Goal: Entertainment & Leisure: Consume media (video, audio)

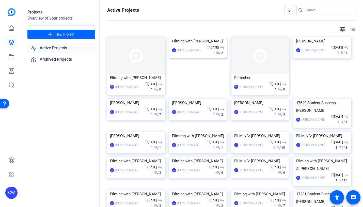
click at [190, 37] on img at bounding box center [198, 37] width 58 height 0
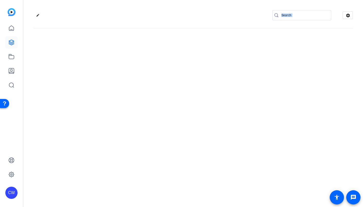
click at [190, 56] on div "edit settings" at bounding box center [192, 103] width 339 height 207
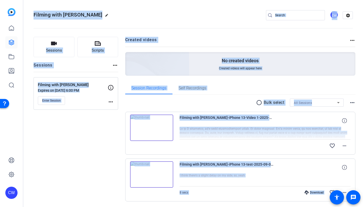
scroll to position [17, 0]
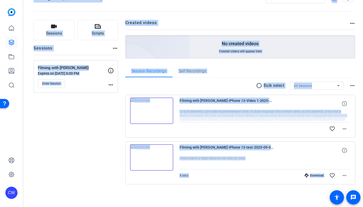
click at [202, 113] on div at bounding box center [264, 116] width 171 height 13
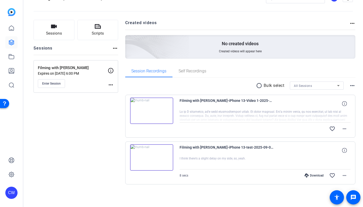
click at [202, 113] on div at bounding box center [264, 116] width 171 height 13
click at [204, 116] on div at bounding box center [264, 116] width 171 height 13
click at [143, 103] on img at bounding box center [151, 110] width 43 height 26
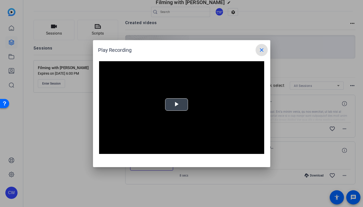
click at [177, 104] on video "Video Player" at bounding box center [181, 107] width 165 height 93
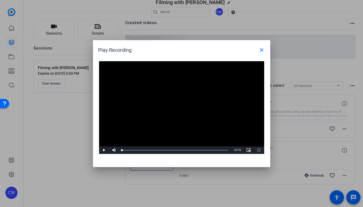
click at [177, 104] on video "Video Player" at bounding box center [181, 107] width 165 height 93
click at [220, 150] on div "32:31" at bounding box center [220, 149] width 0 height 1
click at [104, 150] on span "Video Player" at bounding box center [104, 150] width 10 height 0
click at [261, 50] on mat-icon "close" at bounding box center [261, 50] width 6 height 6
